Goal: Feedback & Contribution: Submit feedback/report problem

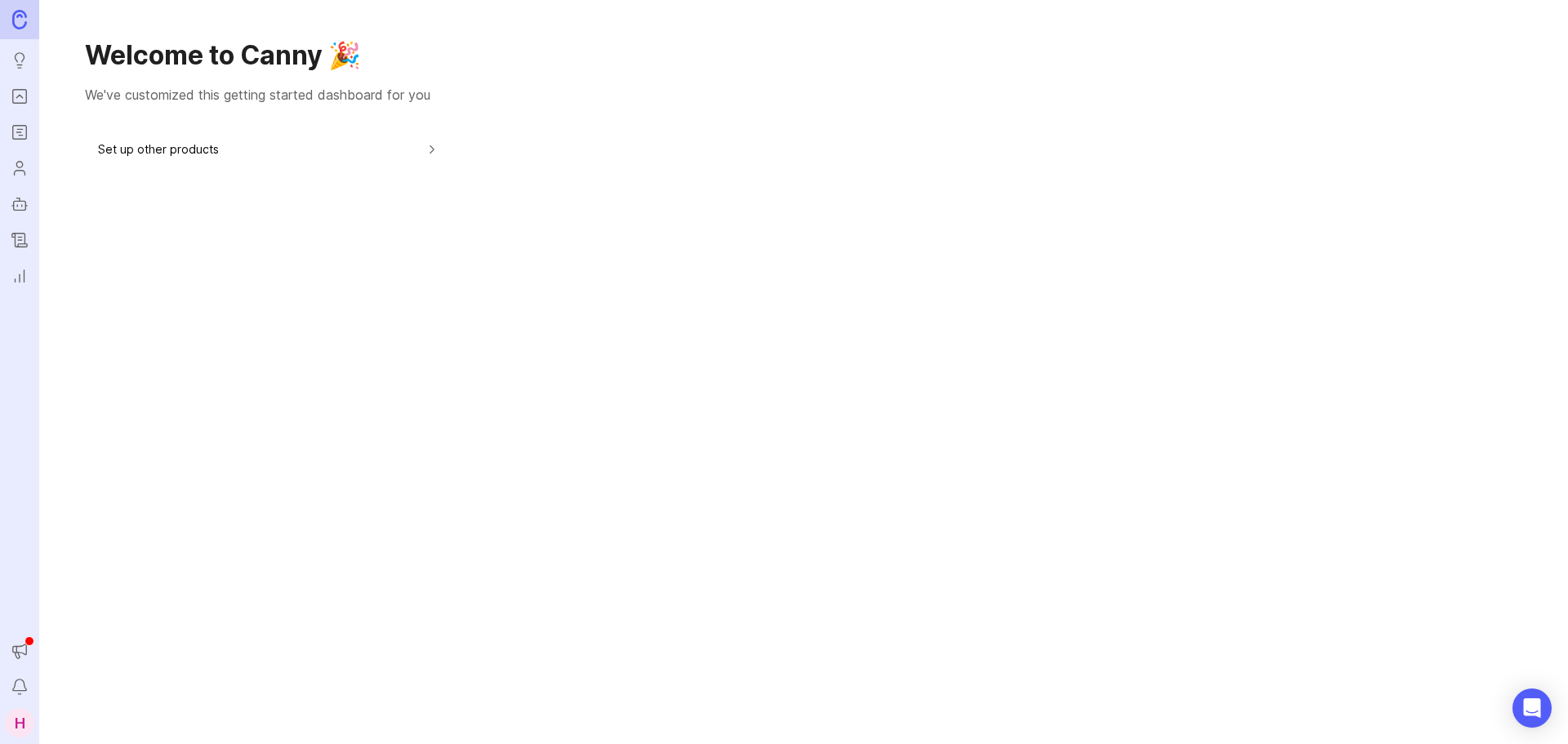
click at [25, 91] on icon "Portal" at bounding box center [19, 95] width 18 height 20
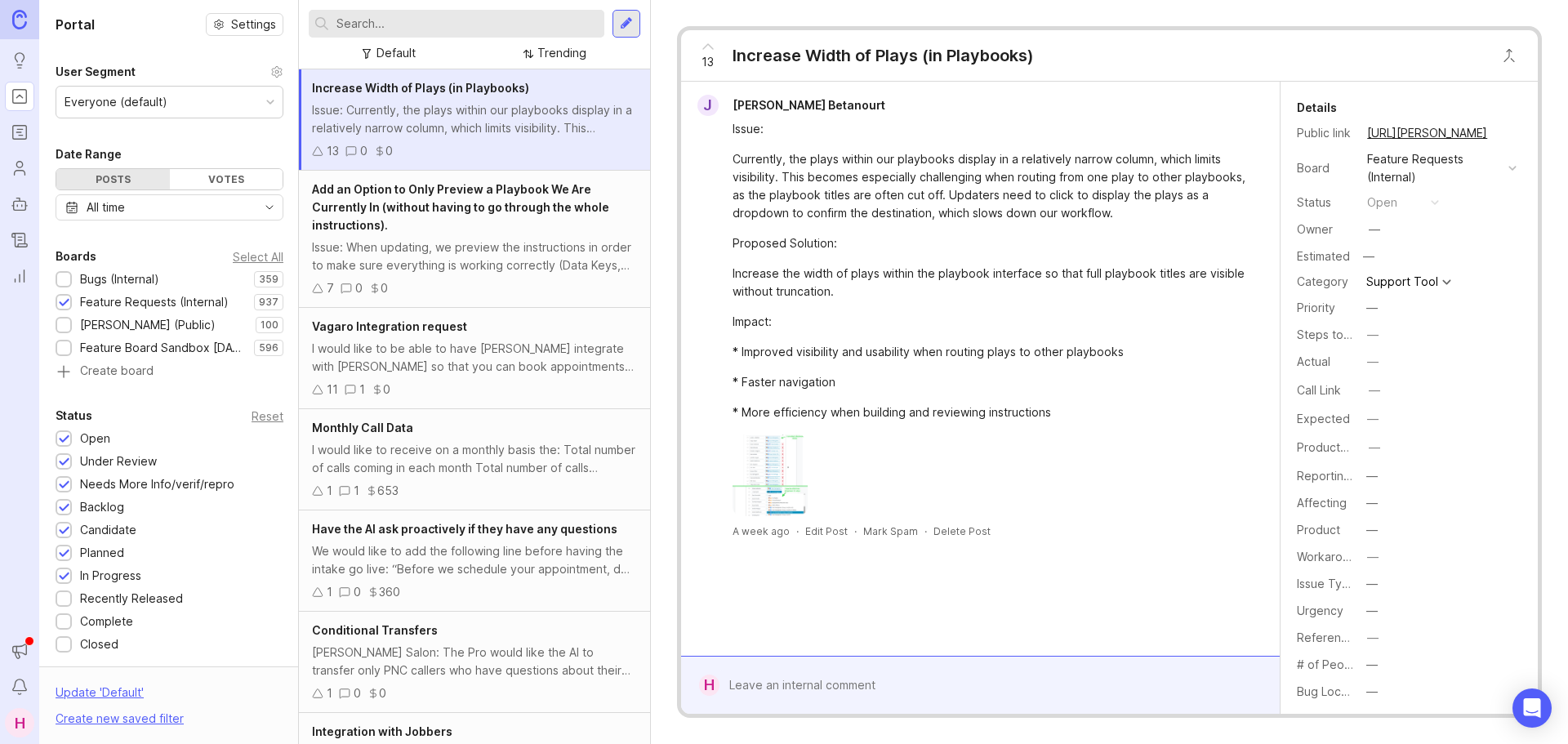
click at [122, 270] on div "Boards Select All Bugs (Internal) 359 1 Feature Requests (Internal) 937 1 [PERS…" at bounding box center [169, 313] width 260 height 133
click at [119, 279] on div "Bugs (Internal)" at bounding box center [119, 279] width 80 height 18
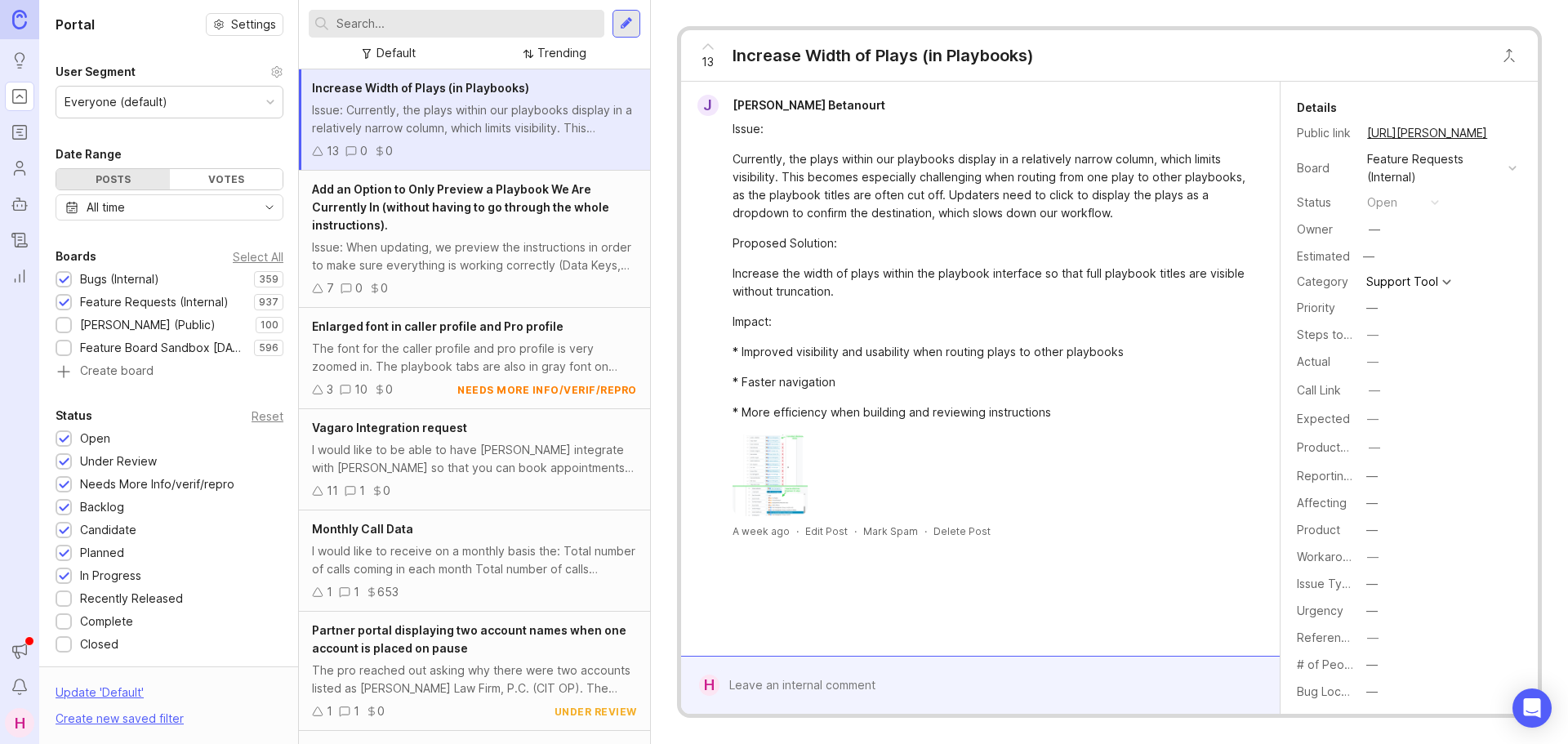
click at [115, 298] on div "Feature Requests (Internal)" at bounding box center [154, 301] width 149 height 18
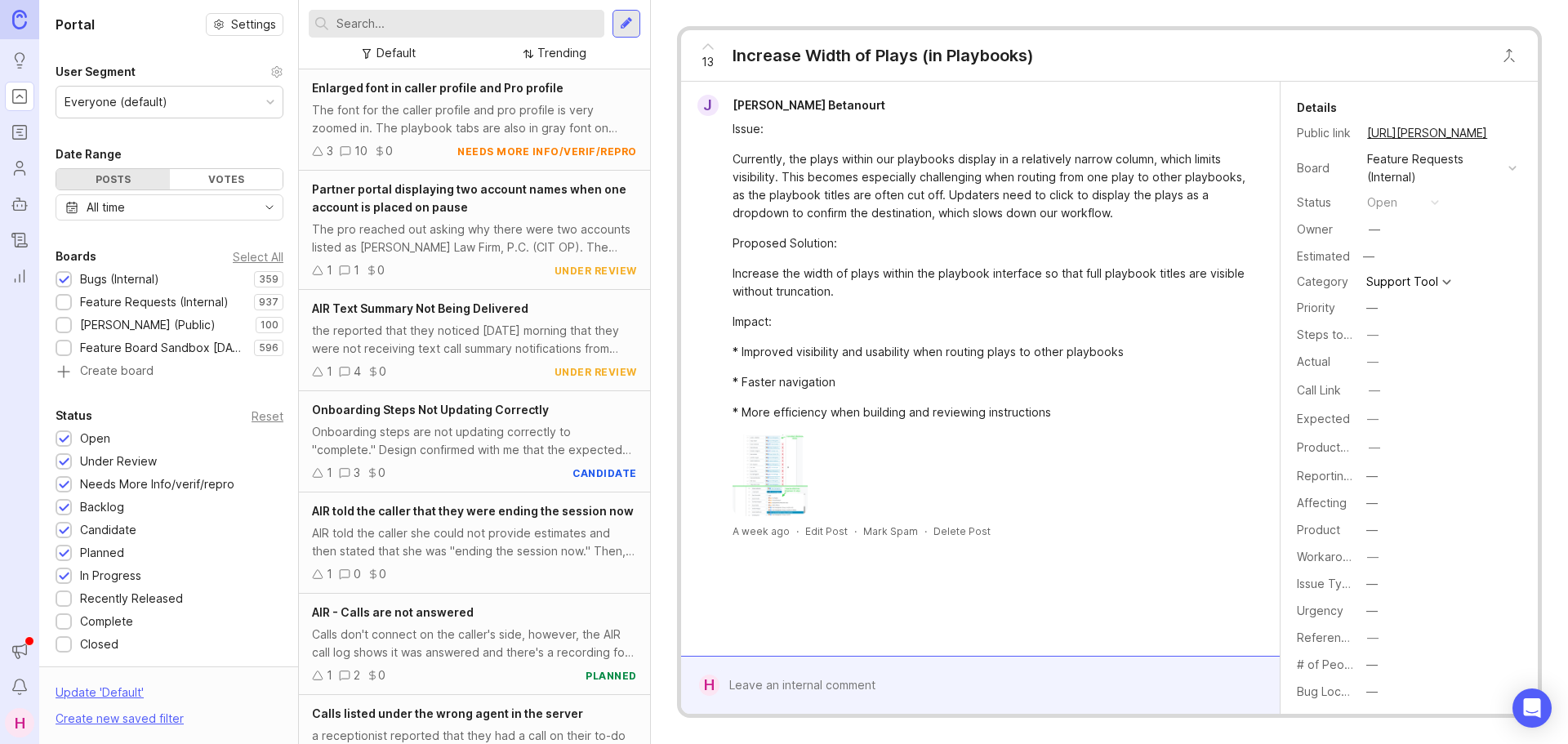
click at [418, 25] on input "text" at bounding box center [466, 23] width 261 height 18
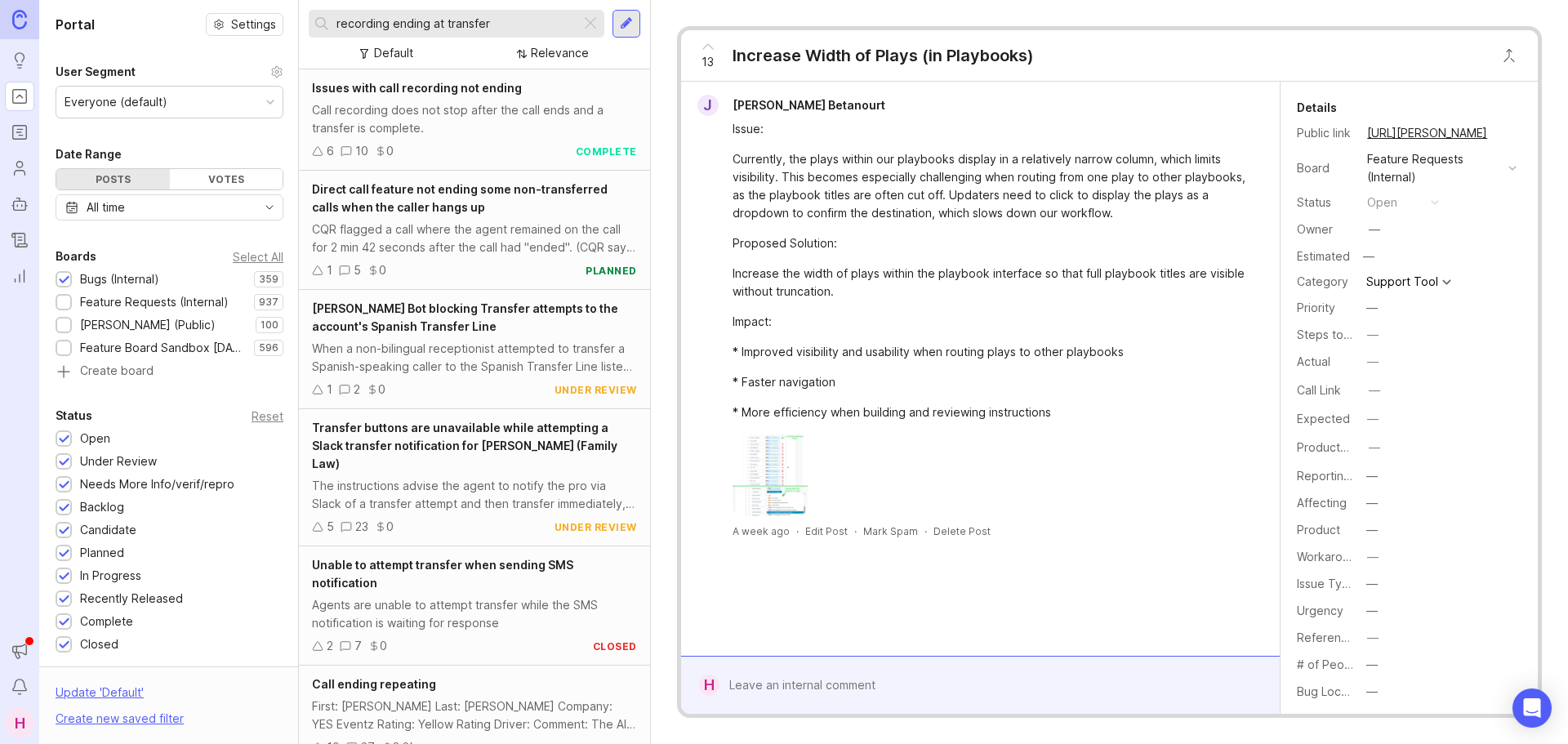
click at [339, 27] on input "recording ending at transfer" at bounding box center [455, 23] width 238 height 18
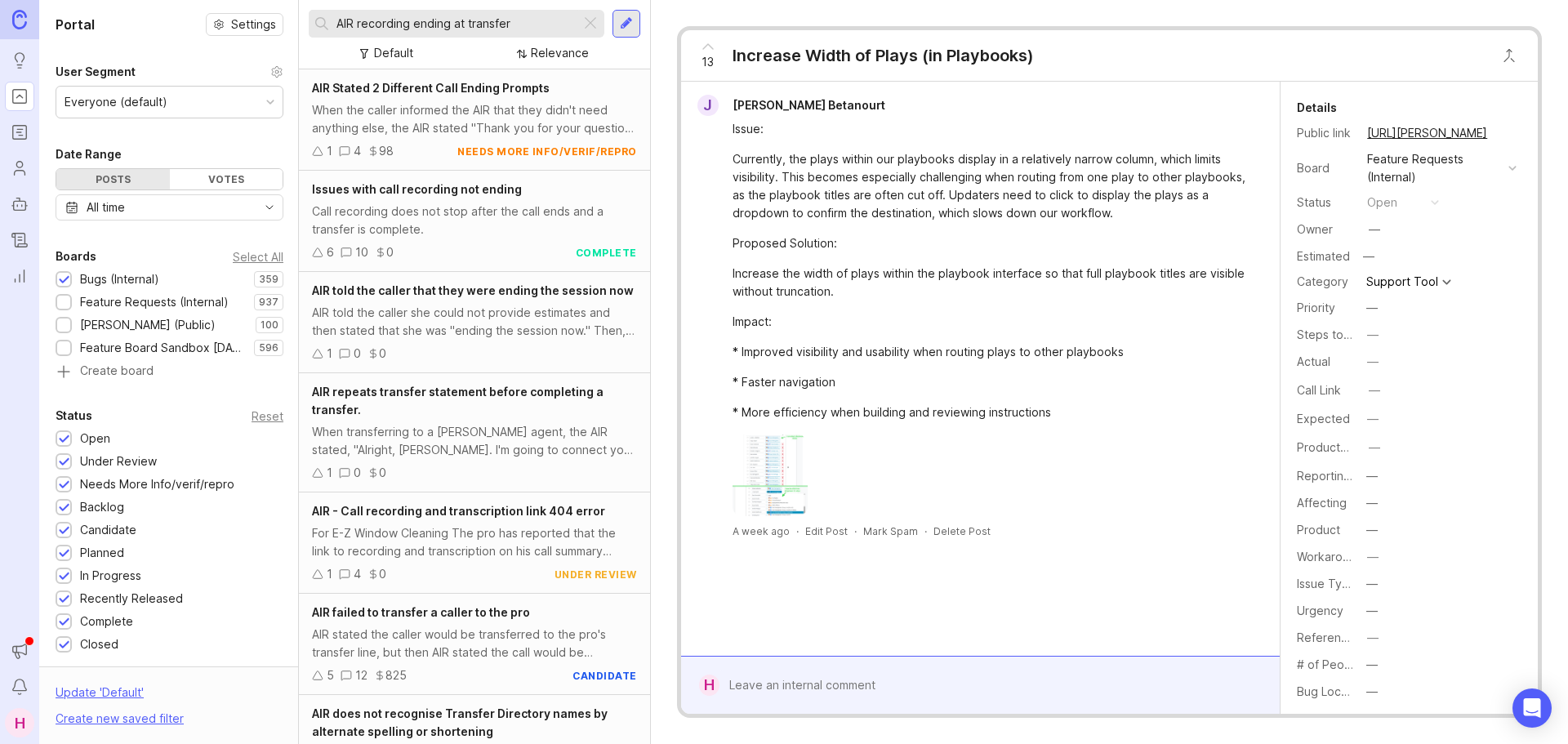
click at [452, 212] on div "Call recording does not stop after the call ends and a transfer is complete." at bounding box center [474, 220] width 325 height 36
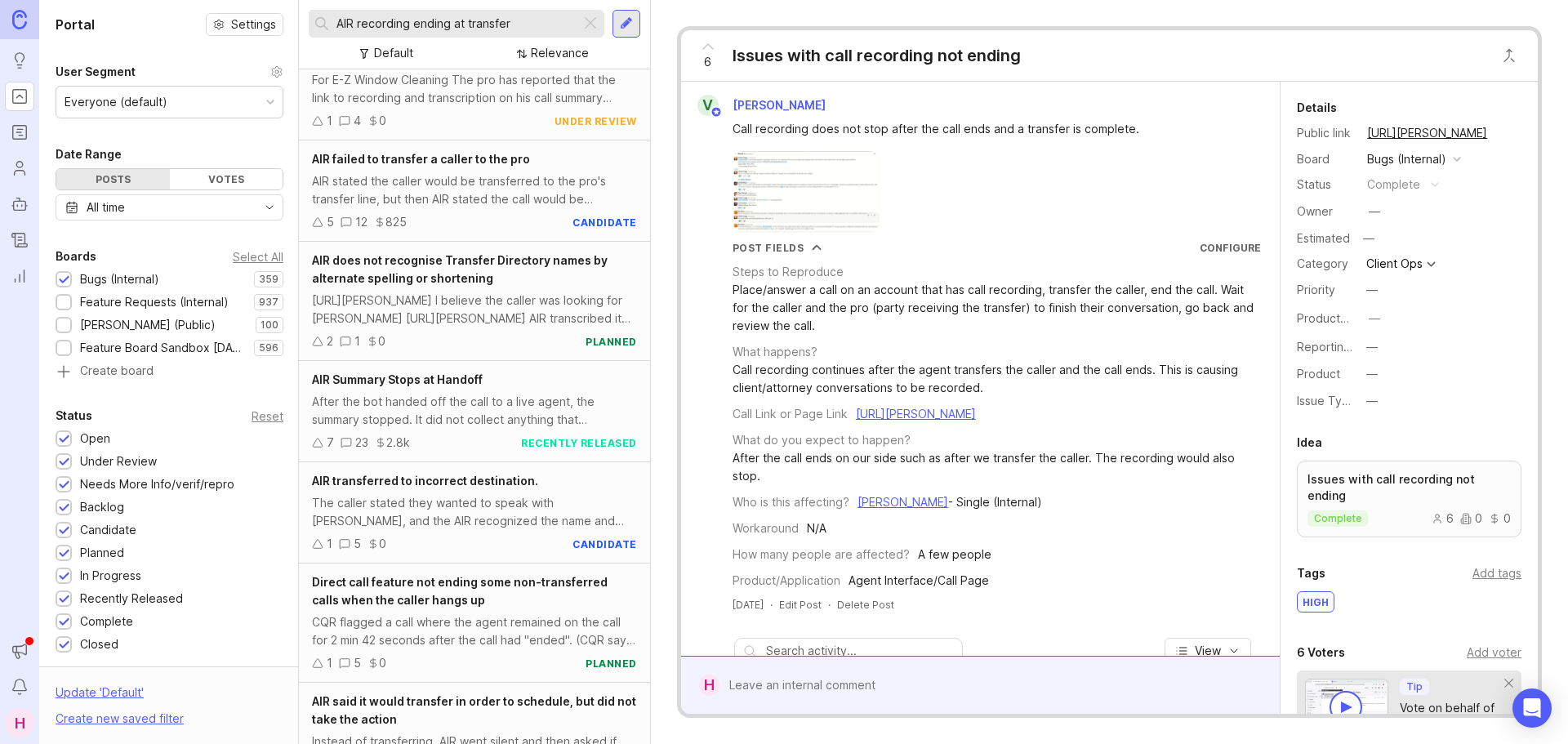
scroll to position [454, 0]
click at [445, 424] on div "After the bot handed off the call to a live agent, the summary stopped. It did …" at bounding box center [474, 410] width 325 height 36
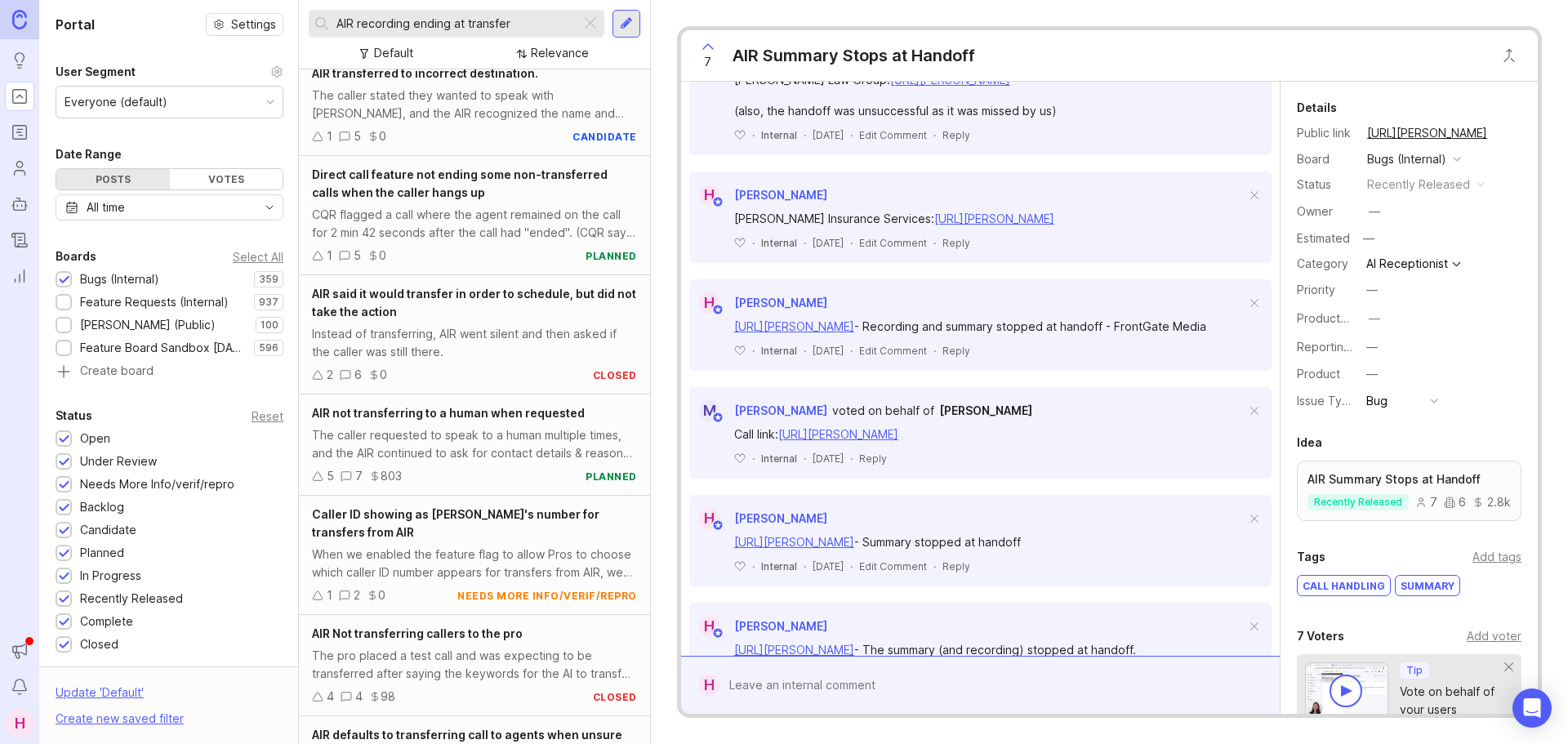
scroll to position [861, 0]
drag, startPoint x: 523, startPoint y: 22, endPoint x: 359, endPoint y: 35, distance: 164.5
click at [359, 35] on div "AIR recording ending at transfer" at bounding box center [445, 23] width 271 height 28
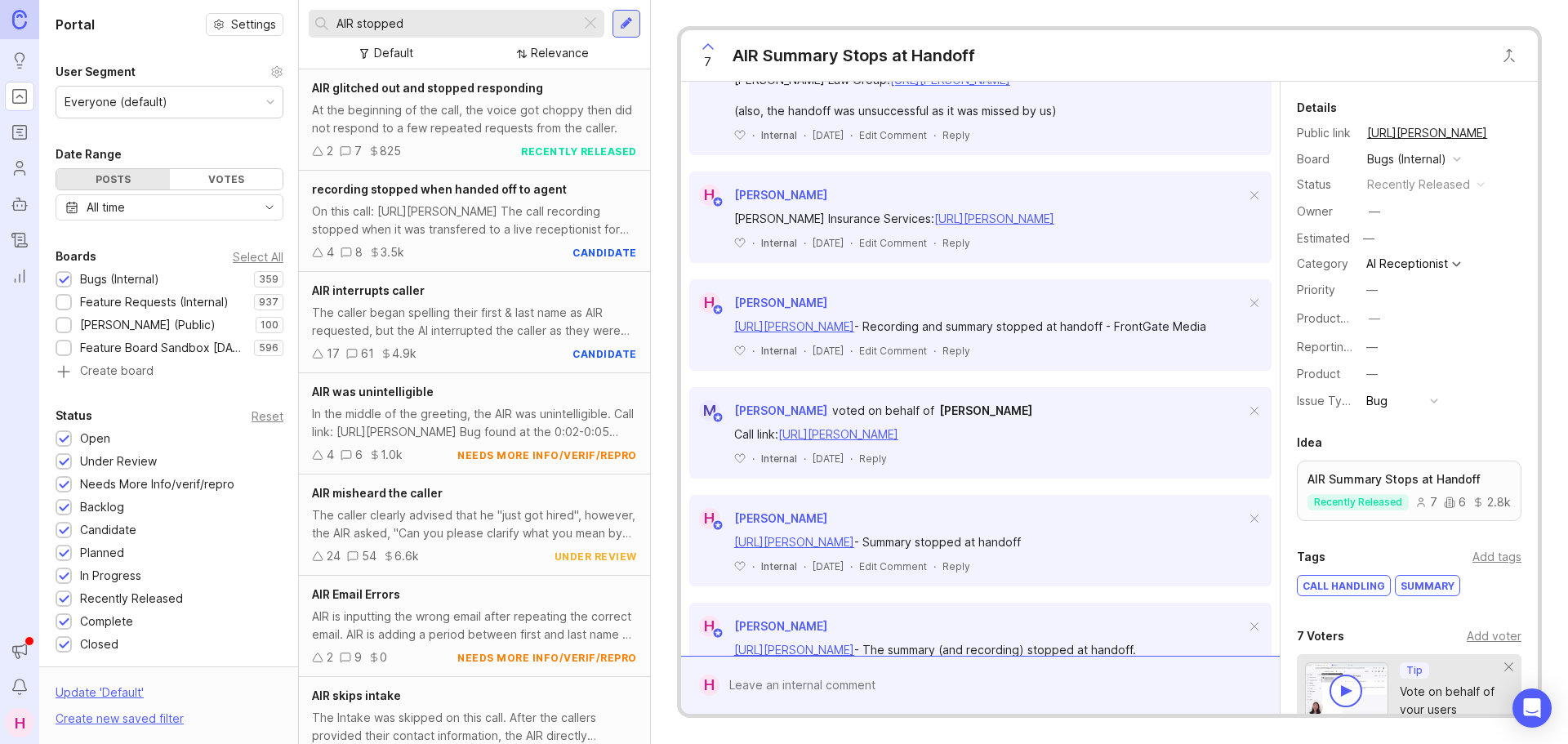
type input "AIR stopped"
click at [426, 196] on div "recording stopped when handed off to agent" at bounding box center [474, 189] width 325 height 18
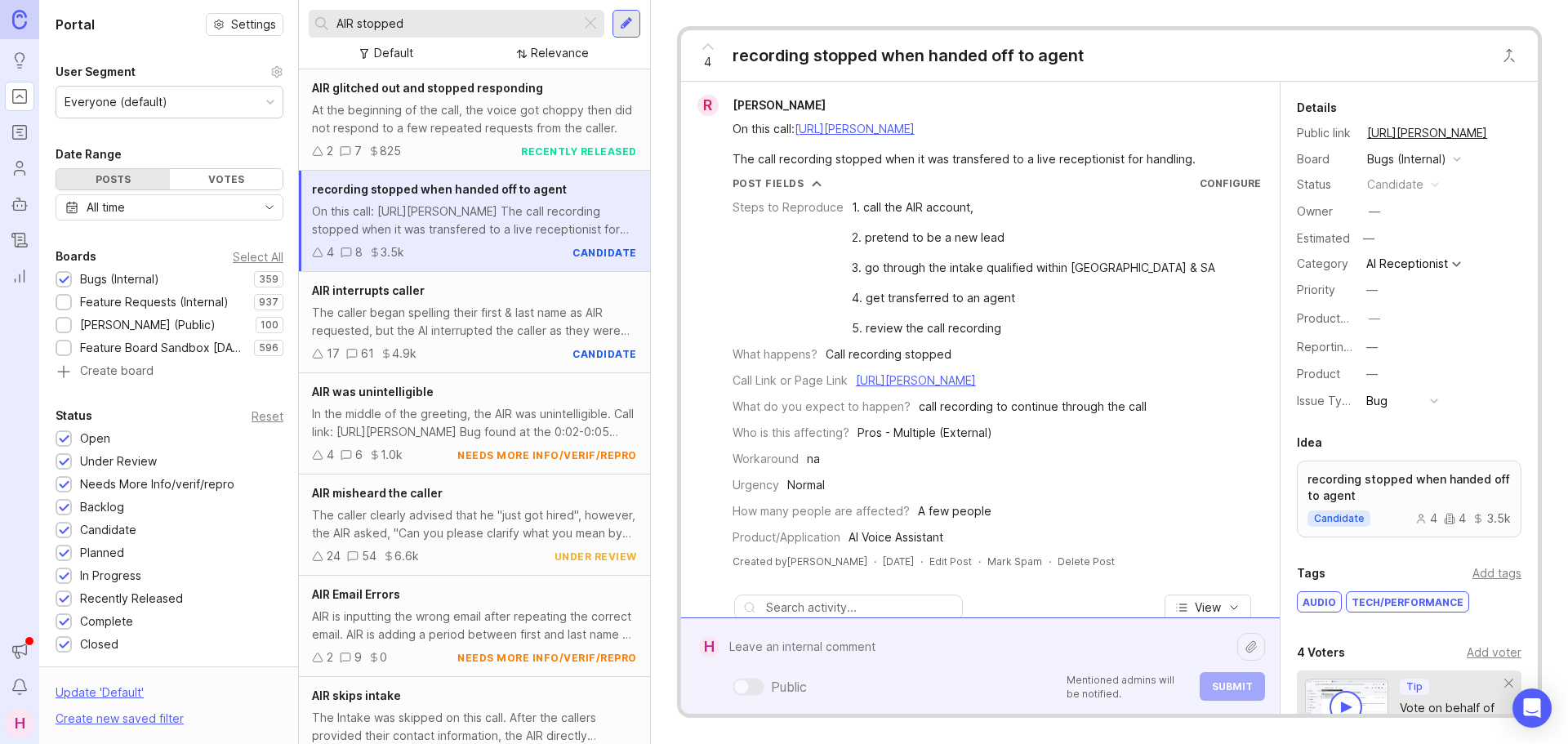
click at [937, 697] on div "Public Mentioned admins will be notified. Submit" at bounding box center [992, 665] width 546 height 69
type textarea "T"
paste textarea "[URL][PERSON_NAME]"
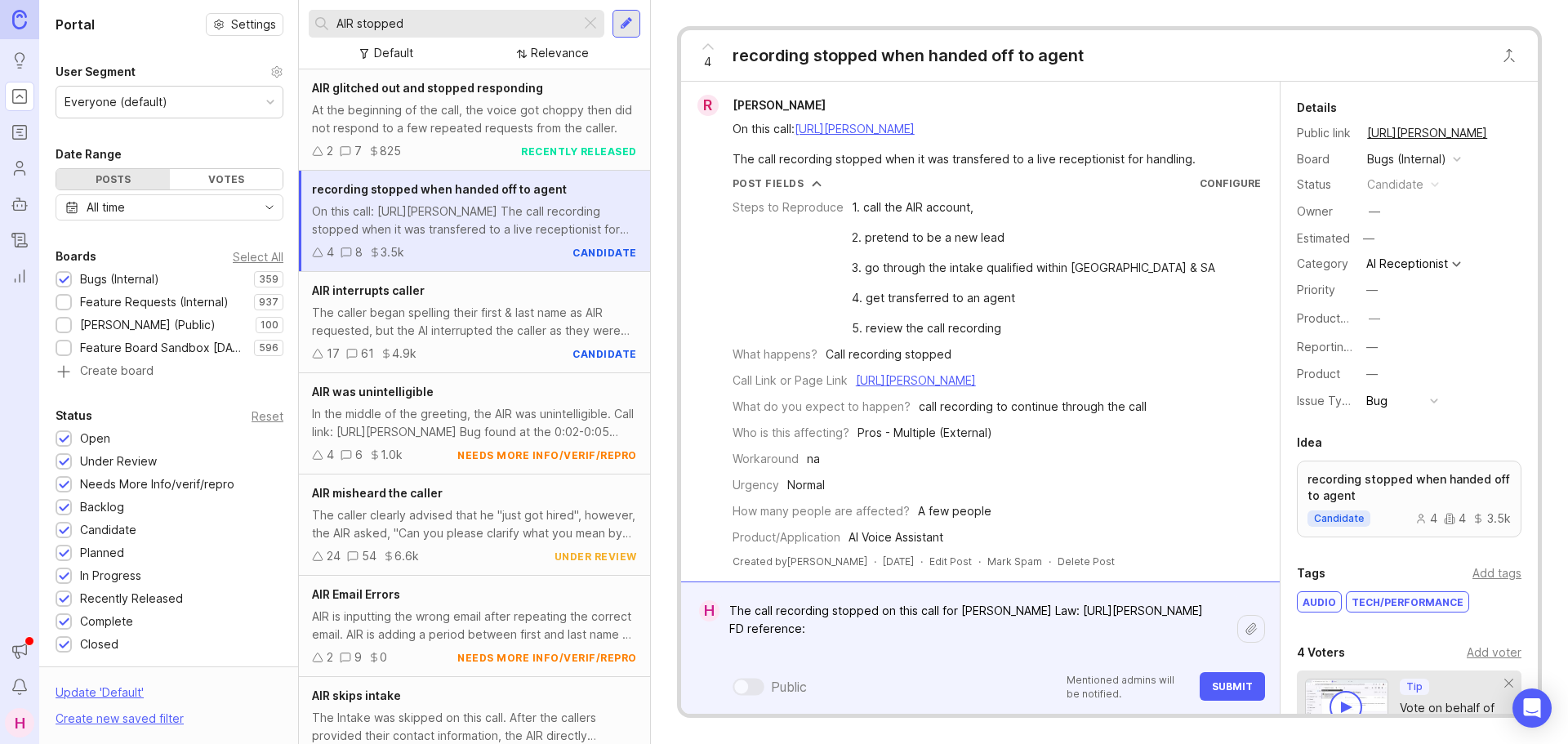
paste textarea "[URL][PERSON_NAME][DOMAIN_NAME]"
type textarea "The call recording stopped on this call for [PERSON_NAME] Law: [URL][PERSON_NAM…"
click at [1225, 691] on span "Submit" at bounding box center [1233, 686] width 41 height 12
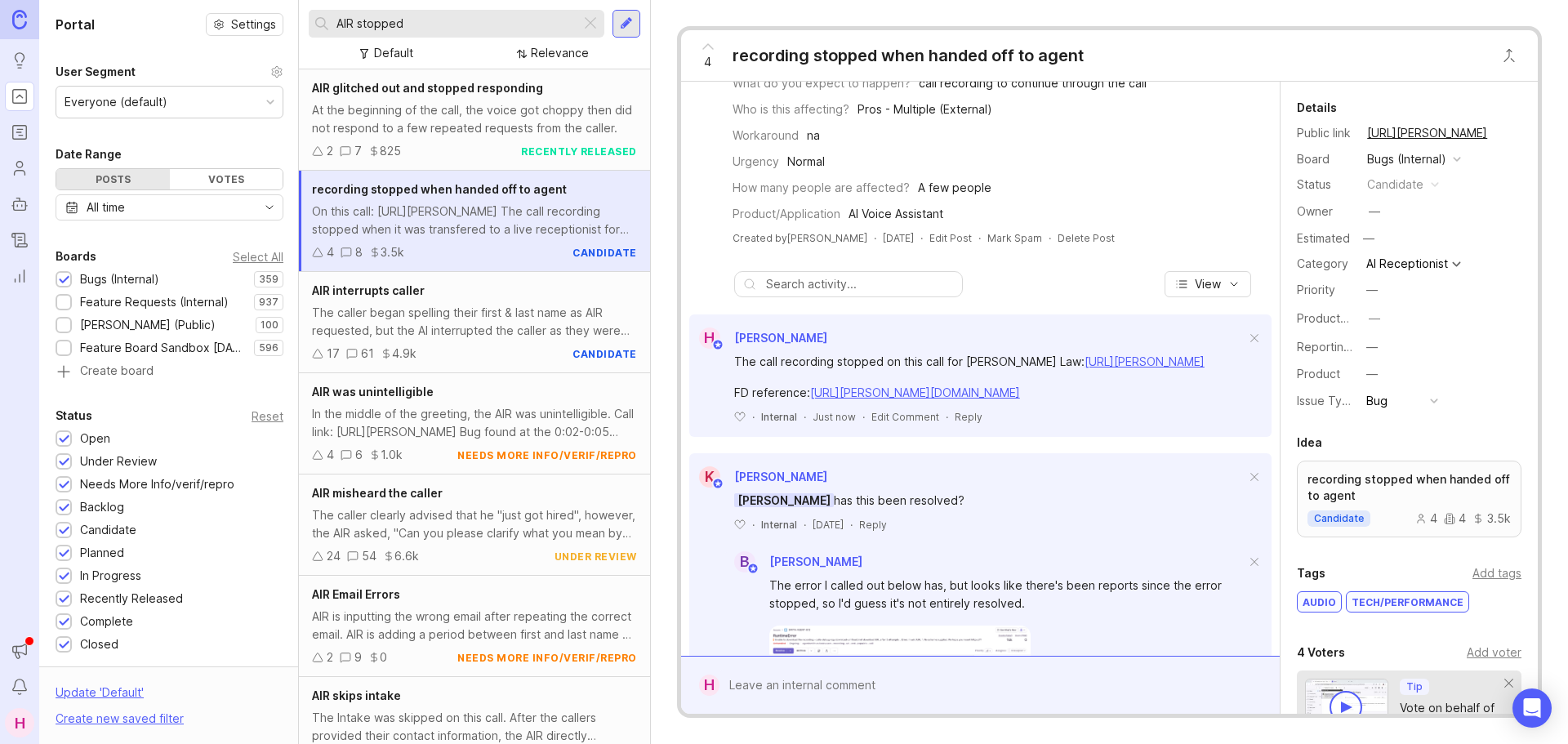
scroll to position [325, 0]
click at [702, 59] on div "4" at bounding box center [708, 55] width 31 height 42
